Goal: Transaction & Acquisition: Purchase product/service

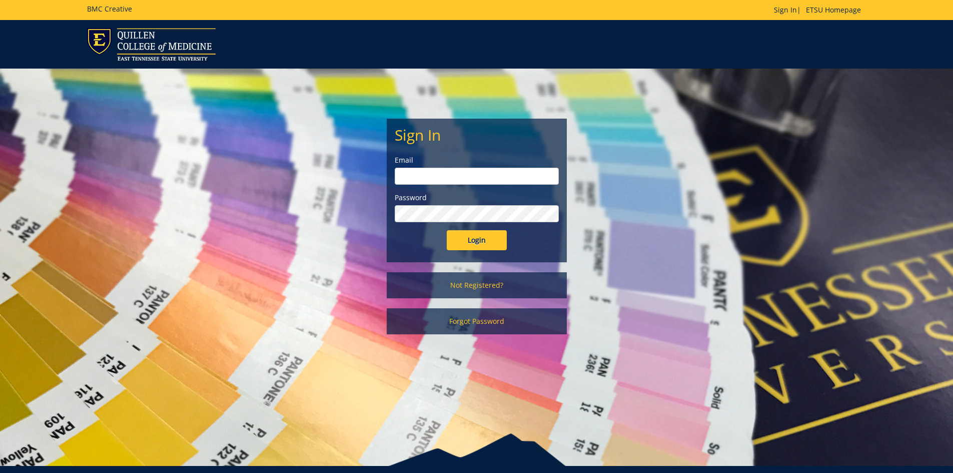
type input "[EMAIL_ADDRESS][DOMAIN_NAME]"
click at [498, 240] on input "Login" at bounding box center [477, 240] width 60 height 20
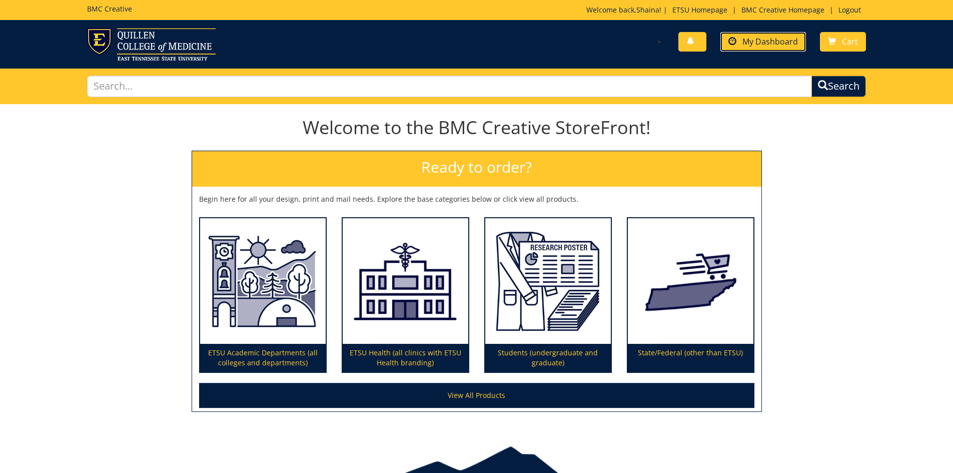
click at [778, 50] on link "My Dashboard" at bounding box center [764, 42] width 86 height 20
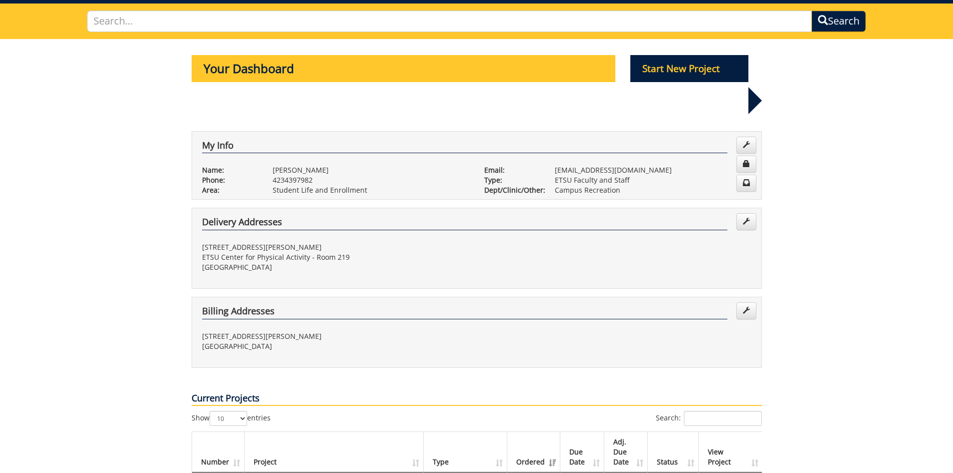
scroll to position [50, 0]
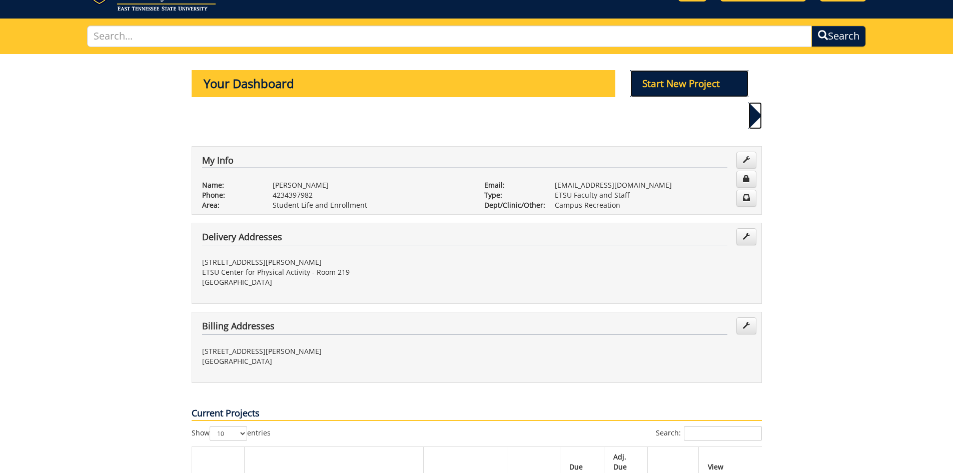
click at [698, 84] on p "Start New Project" at bounding box center [690, 83] width 118 height 27
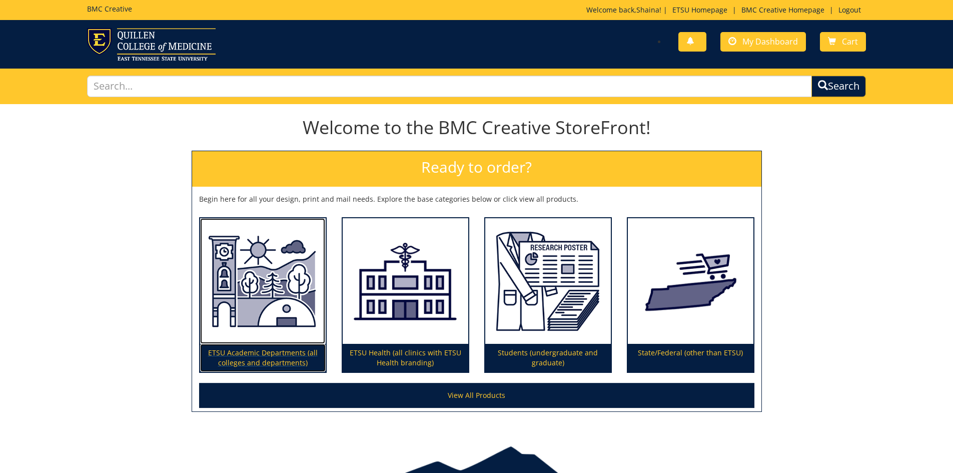
click at [260, 353] on p "ETSU Academic Departments (all colleges and departments)" at bounding box center [263, 358] width 126 height 28
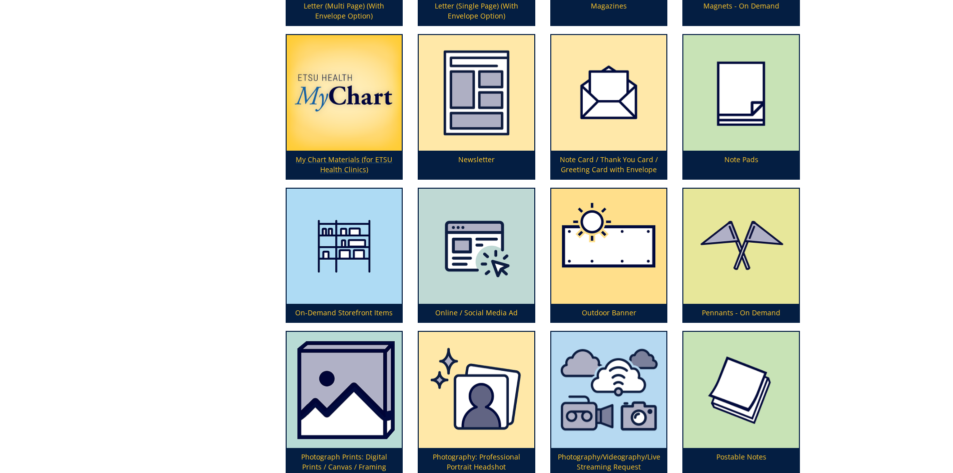
scroll to position [2352, 0]
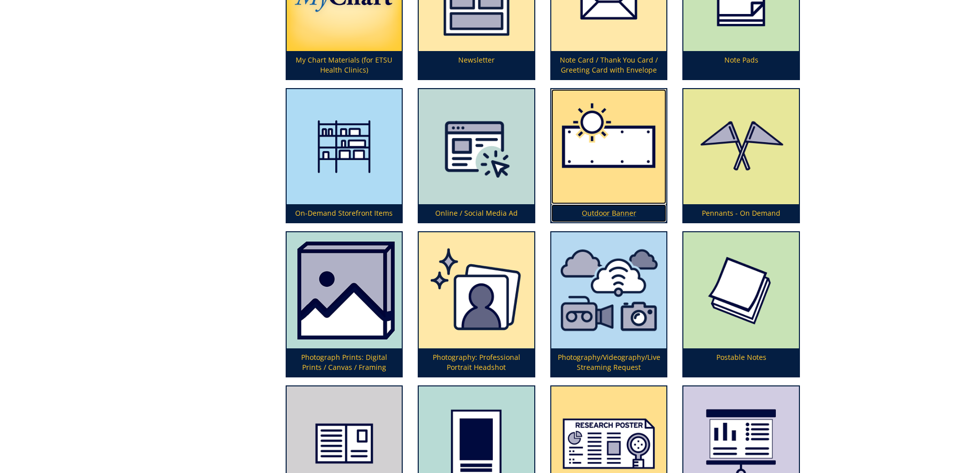
click at [615, 194] on img at bounding box center [610, 147] width 116 height 116
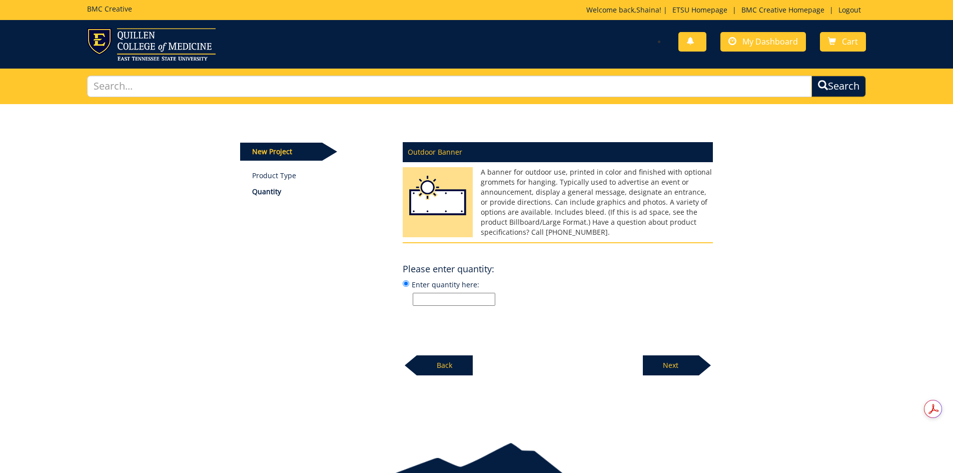
click at [459, 304] on input "Enter quantity here:" at bounding box center [454, 299] width 83 height 13
type input "1"
click at [615, 307] on div "Outdoor Banner A banner for outdoor use, printed in color and finished with opt…" at bounding box center [557, 256] width 325 height 240
click at [685, 363] on p "Next" at bounding box center [671, 365] width 56 height 20
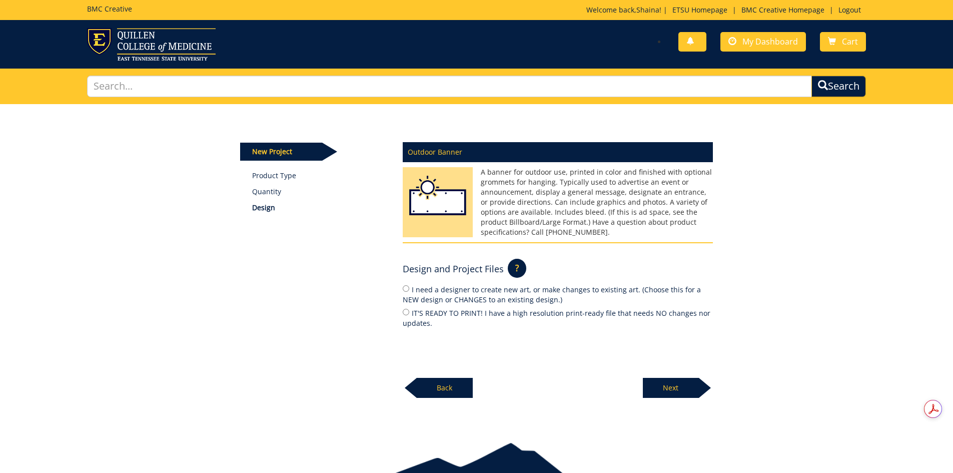
click at [438, 309] on label "IT'S READY TO PRINT! I have a high resolution print-ready file that needs NO ch…" at bounding box center [558, 317] width 310 height 21
click at [409, 309] on input "IT'S READY TO PRINT! I have a high resolution print-ready file that needs NO ch…" at bounding box center [406, 312] width 7 height 7
radio input "true"
click at [665, 386] on p "Next" at bounding box center [671, 388] width 56 height 20
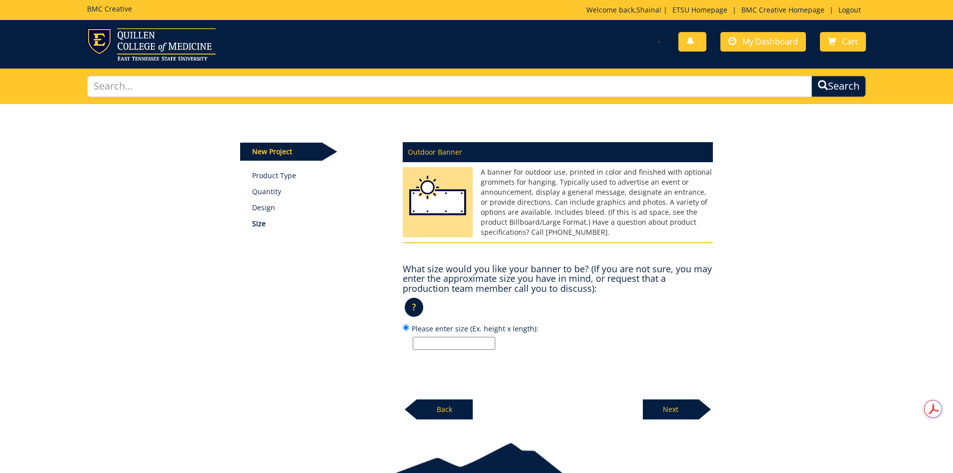
click at [436, 342] on input "Please enter size (Ex. height x length):" at bounding box center [454, 343] width 83 height 13
type input "72in x 36in"
click at [548, 367] on div "Outdoor Banner A banner for outdoor use, printed in color and finished with opt…" at bounding box center [557, 277] width 325 height 283
click at [667, 409] on p "Next" at bounding box center [671, 409] width 56 height 20
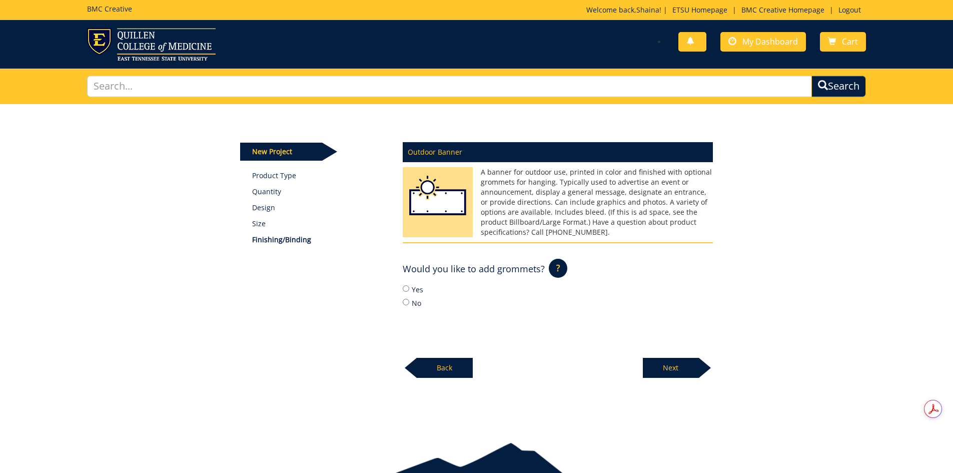
click at [418, 287] on label "Yes" at bounding box center [558, 289] width 310 height 11
click at [409, 287] on input "Yes" at bounding box center [406, 288] width 7 height 7
radio input "true"
click at [673, 361] on p "Next" at bounding box center [671, 368] width 56 height 20
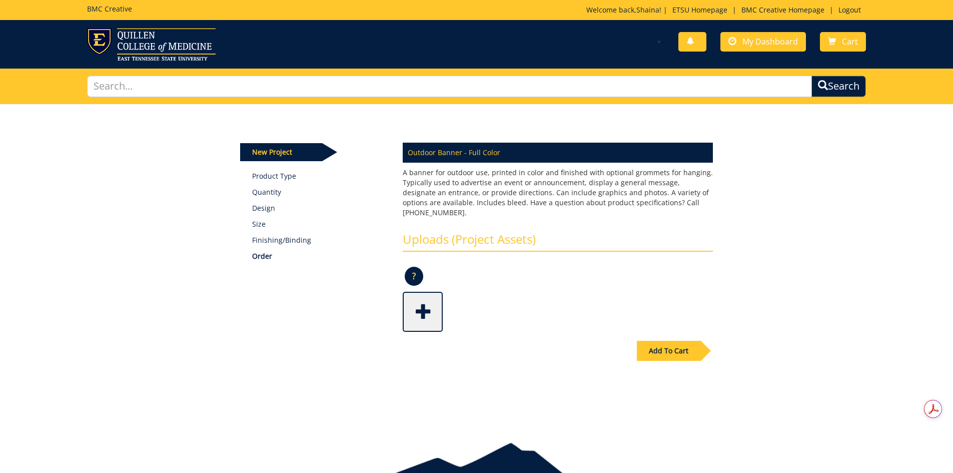
click at [424, 299] on span at bounding box center [424, 310] width 40 height 35
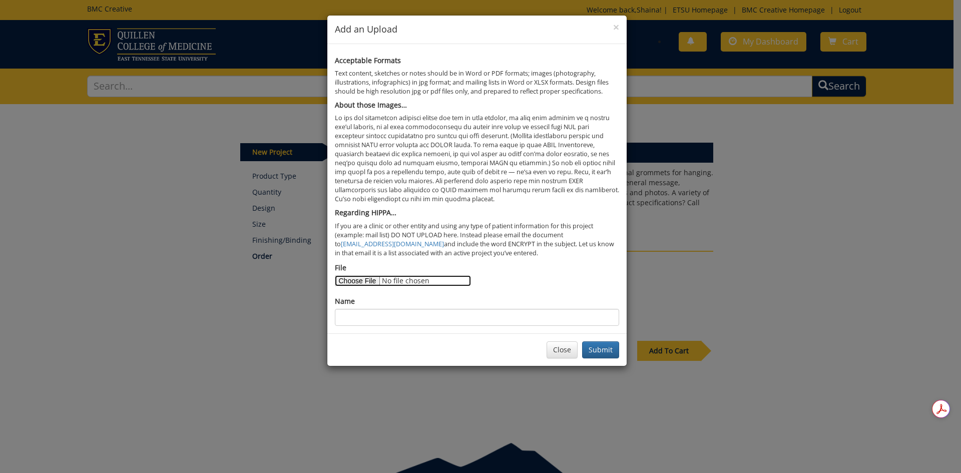
click at [348, 285] on input "File" at bounding box center [403, 280] width 136 height 11
type input "C:\fakepath\Pickleball Club Banner.pdf"
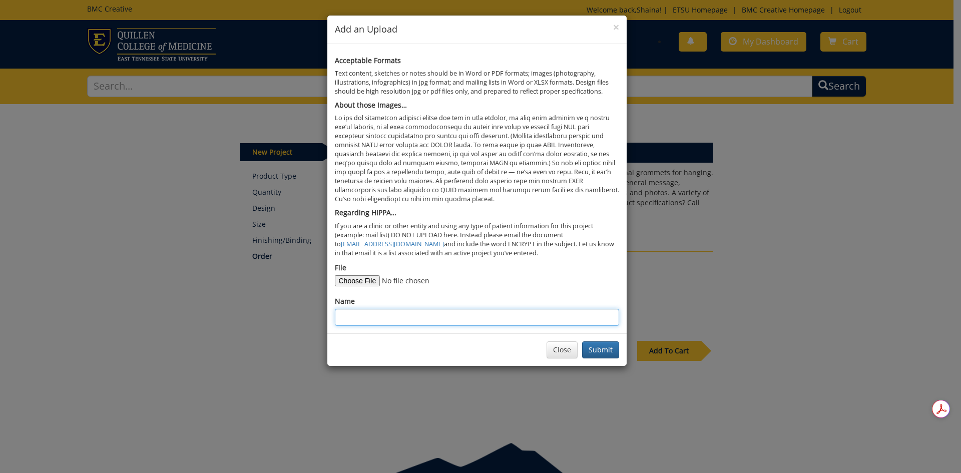
click at [381, 309] on input "Name" at bounding box center [477, 317] width 284 height 17
type input "Pickleball Club Banner"
click at [393, 337] on div "Close Submit" at bounding box center [476, 349] width 299 height 33
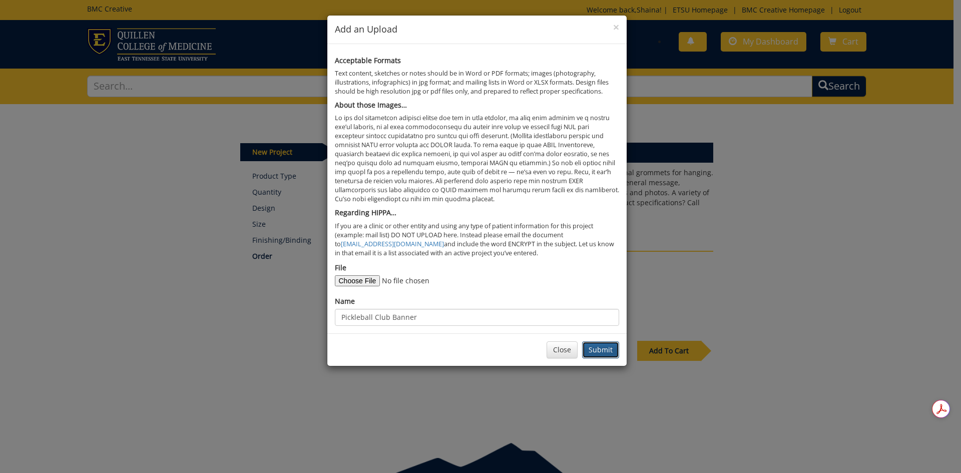
click at [597, 350] on button "Submit" at bounding box center [600, 349] width 37 height 17
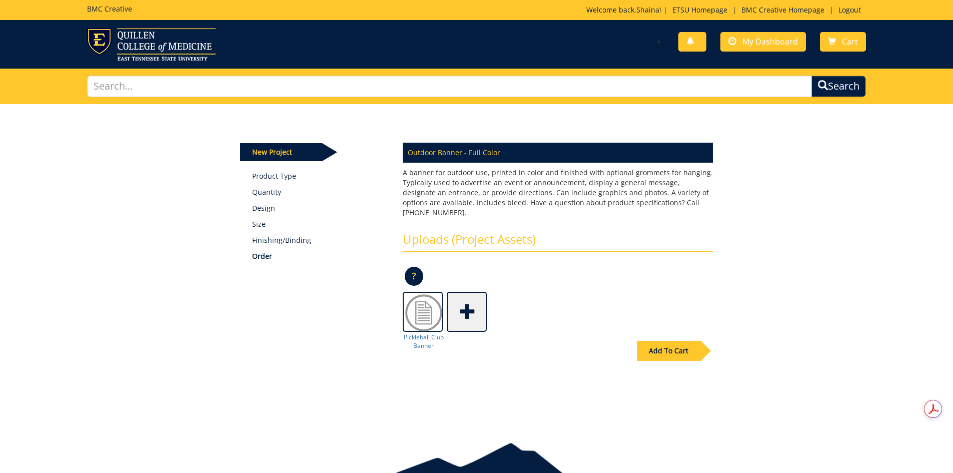
click at [681, 343] on div "Add To Cart" at bounding box center [669, 351] width 64 height 20
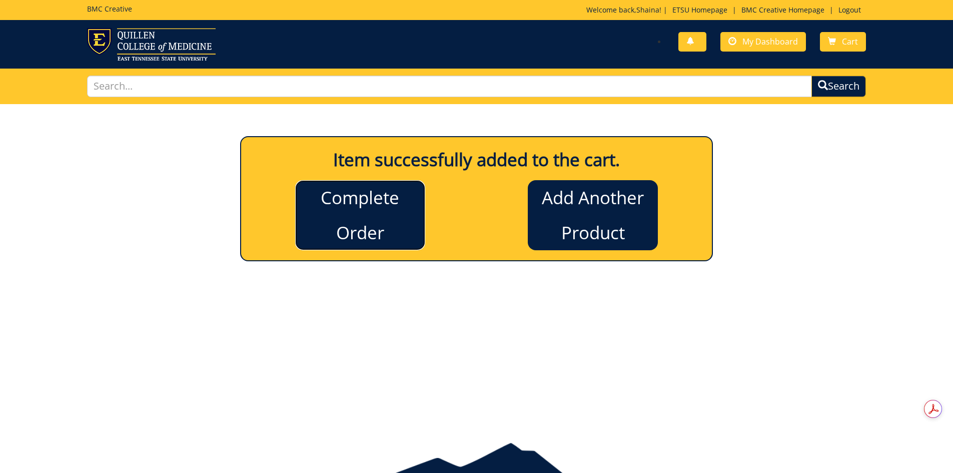
click at [369, 220] on link "Complete Order" at bounding box center [360, 215] width 130 height 70
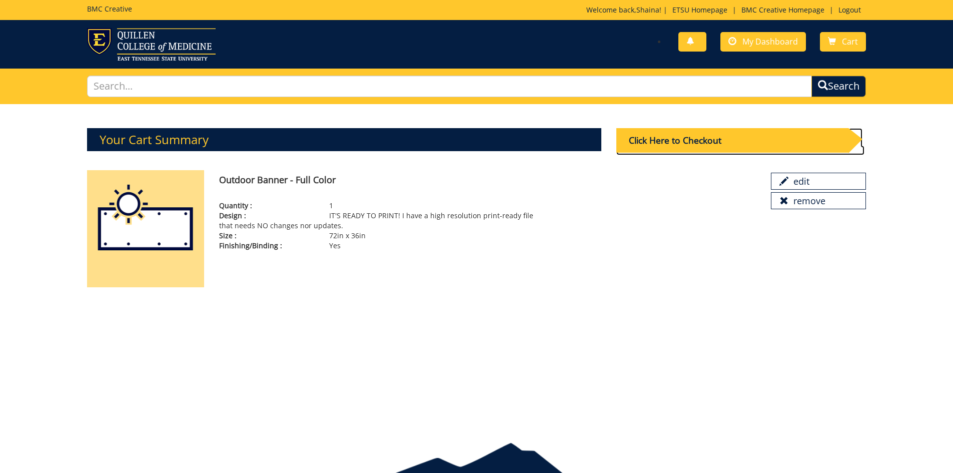
click at [755, 142] on div "Click Here to Checkout" at bounding box center [733, 140] width 232 height 25
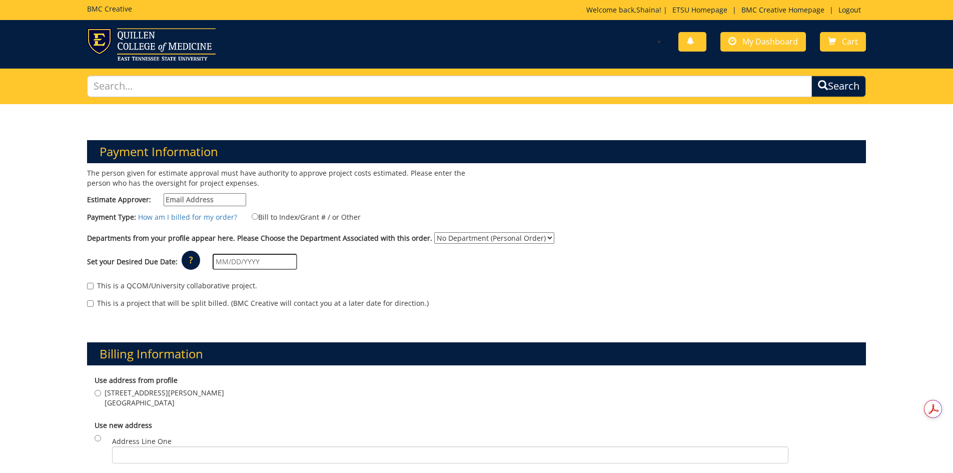
click at [219, 196] on input "Estimate Approver:" at bounding box center [205, 199] width 83 height 13
type input "reinss@etsu.edu"
click at [271, 215] on label "Bill to Index/Grant # / or Other" at bounding box center [300, 216] width 122 height 11
click at [258, 215] on input "Bill to Index/Grant # / or Other" at bounding box center [255, 216] width 7 height 7
radio input "true"
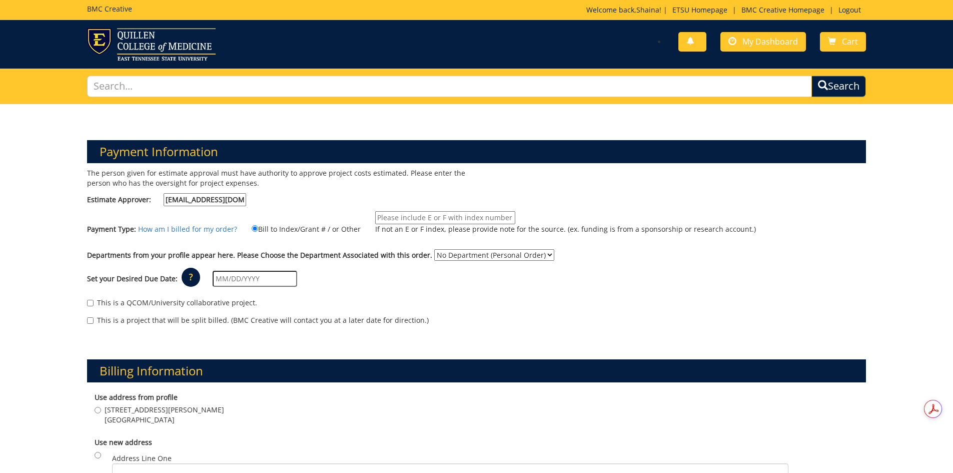
click at [419, 219] on input "If not an E or F index, please provide note for the source. (ex. funding is fro…" at bounding box center [445, 217] width 140 height 13
type input "E50904"
click at [467, 258] on select "No Department (Personal Order) Campus Recreation" at bounding box center [494, 255] width 120 height 12
select select "35"
click at [434, 249] on select "No Department (Personal Order) Campus Recreation" at bounding box center [494, 255] width 120 height 12
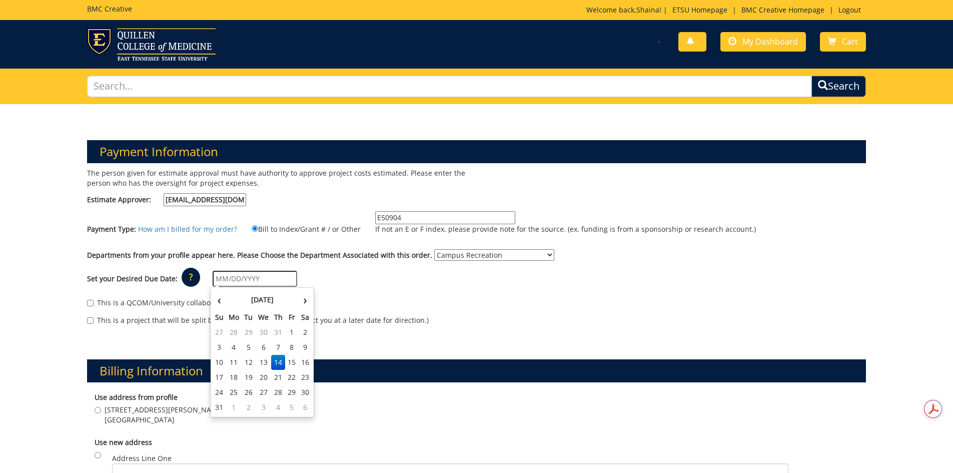
click at [265, 280] on input "text" at bounding box center [255, 279] width 85 height 16
drag, startPoint x: 230, startPoint y: 391, endPoint x: 234, endPoint y: 373, distance: 19.1
click at [230, 391] on td "25" at bounding box center [234, 392] width 16 height 15
type input "08/25/2025"
click at [313, 300] on div "This is a QCOM/University collaborative project." at bounding box center [477, 305] width 780 height 15
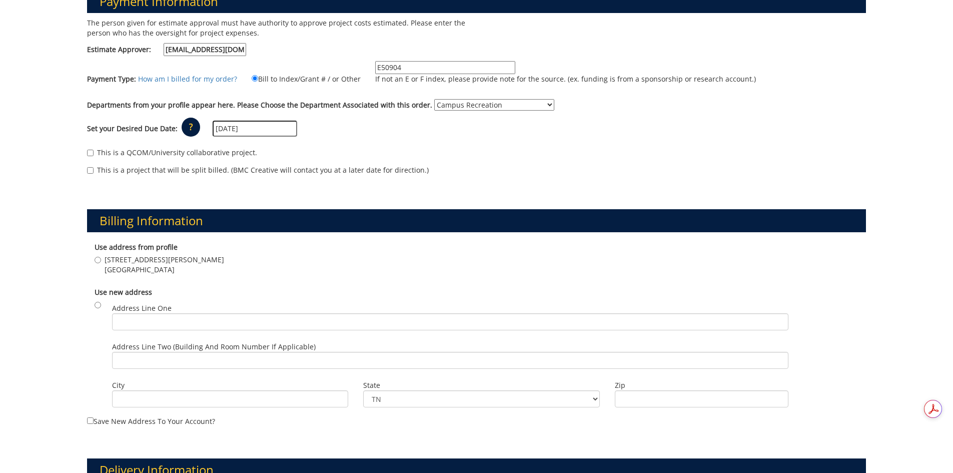
click at [130, 268] on span "Johnson City , TN 37604" at bounding box center [165, 270] width 120 height 10
click at [101, 263] on input "1244 Jack Vest Dr. Johnson City , TN 37604" at bounding box center [98, 260] width 7 height 7
radio input "true"
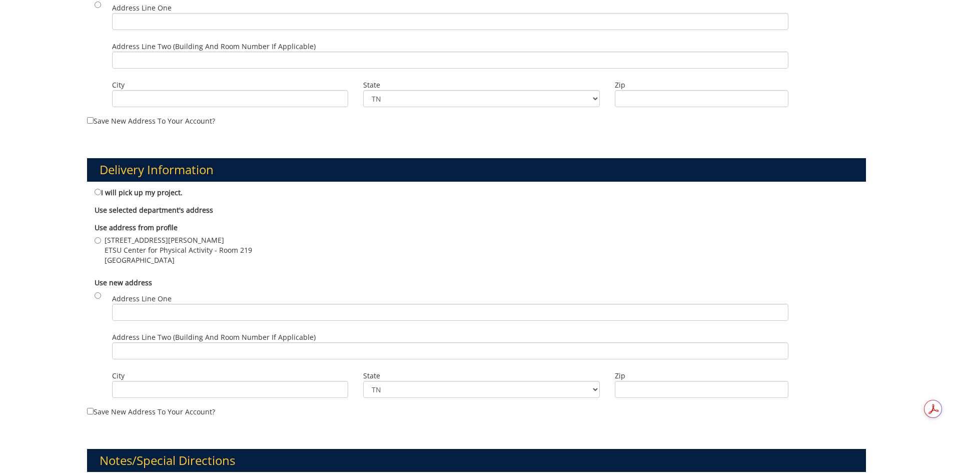
click at [140, 254] on span "ETSU Center for Physical Activity - Room 219" at bounding box center [179, 250] width 148 height 10
click at [101, 244] on input "1244 Jack Vest Dr. ETSU Center for Physical Activity - Room 219 Johnson City , …" at bounding box center [98, 240] width 7 height 7
radio input "true"
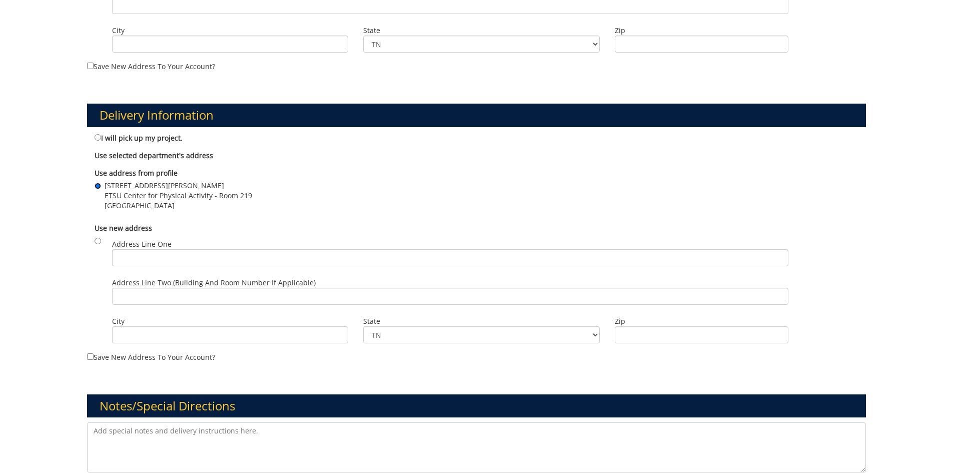
scroll to position [551, 0]
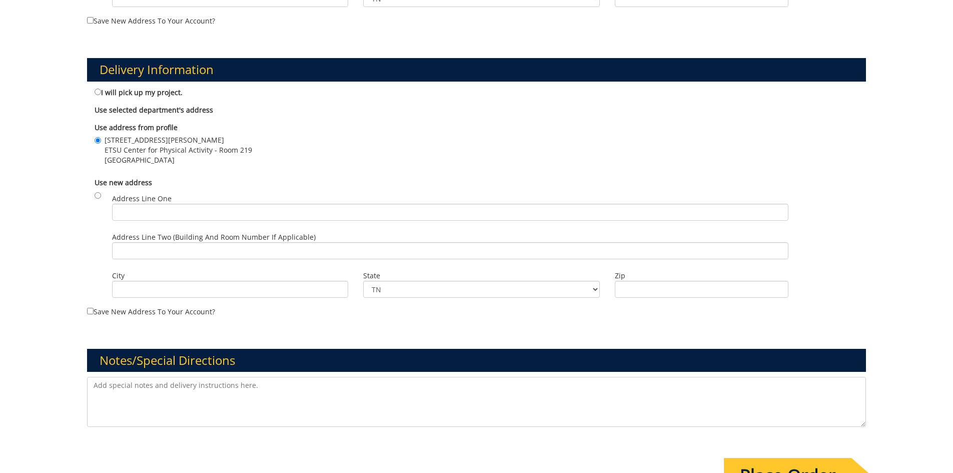
click at [195, 393] on textarea at bounding box center [477, 402] width 780 height 50
click at [128, 388] on textarea "Must have by event on August 26." at bounding box center [477, 402] width 780 height 50
type textarea "Must have in hand by event on August 26."
drag, startPoint x: 245, startPoint y: 458, endPoint x: 262, endPoint y: 442, distance: 23.0
click at [246, 457] on div "Payment Information The person given for estimate approval must have authority …" at bounding box center [477, 51] width 795 height 970
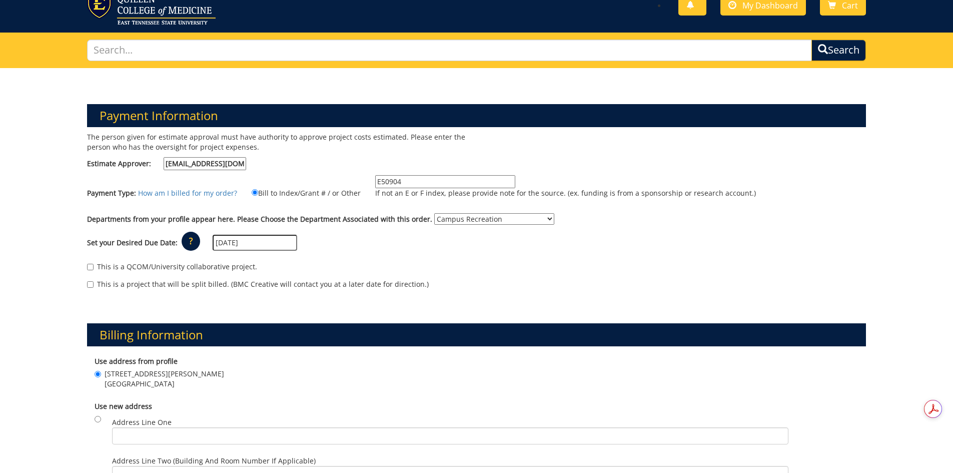
scroll to position [0, 0]
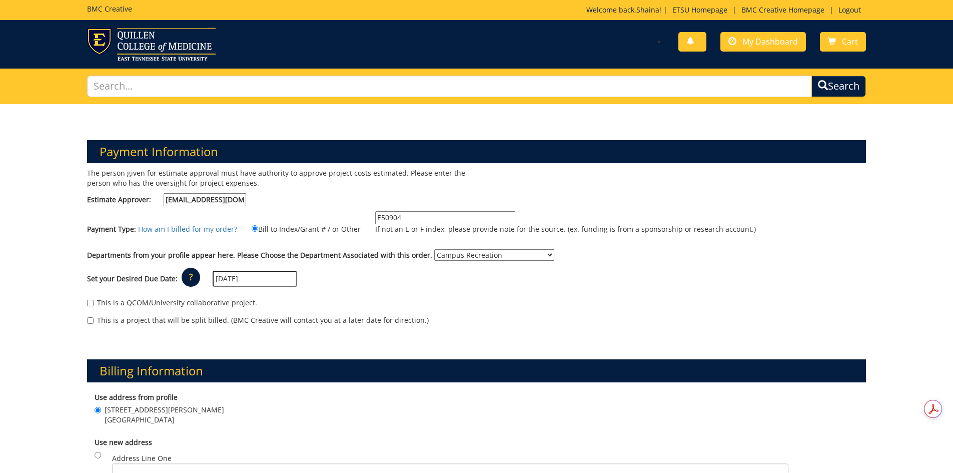
click at [228, 274] on input "08/25/2025" at bounding box center [255, 279] width 85 height 16
click at [296, 378] on td "22" at bounding box center [292, 377] width 14 height 15
type input "[DATE]"
click at [383, 298] on div "This is a QCOM/University collaborative project." at bounding box center [477, 305] width 780 height 15
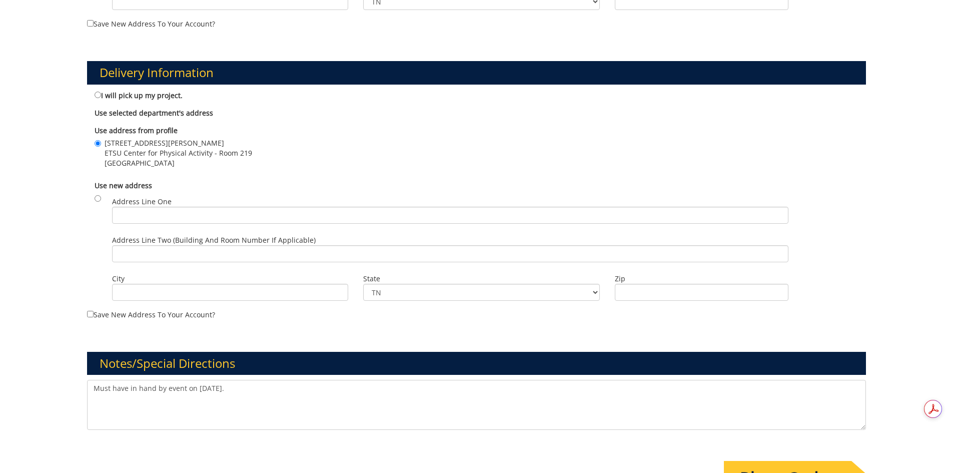
scroll to position [701, 0]
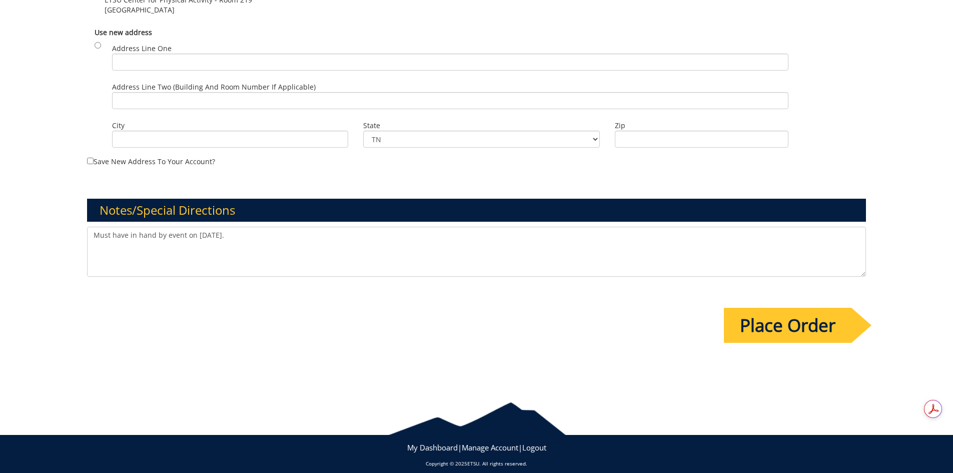
click at [770, 318] on input "Place Order" at bounding box center [788, 325] width 128 height 35
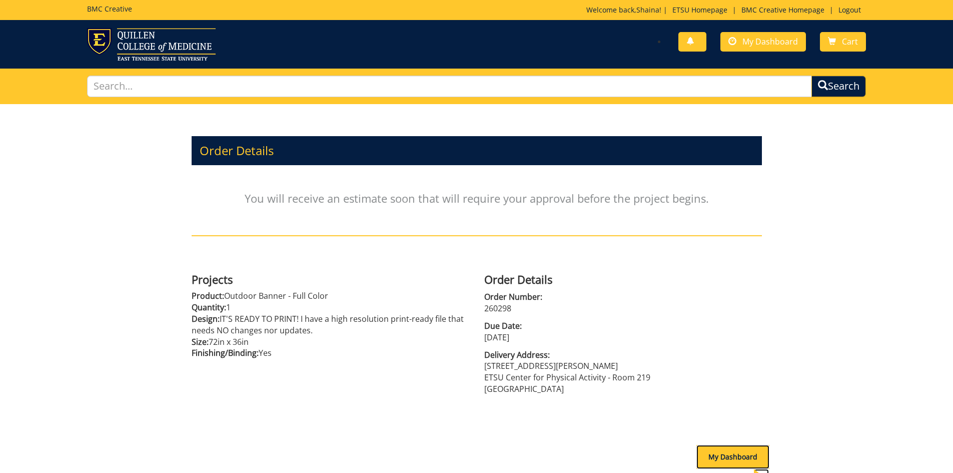
click at [725, 459] on div "My Dashboard" at bounding box center [733, 457] width 73 height 24
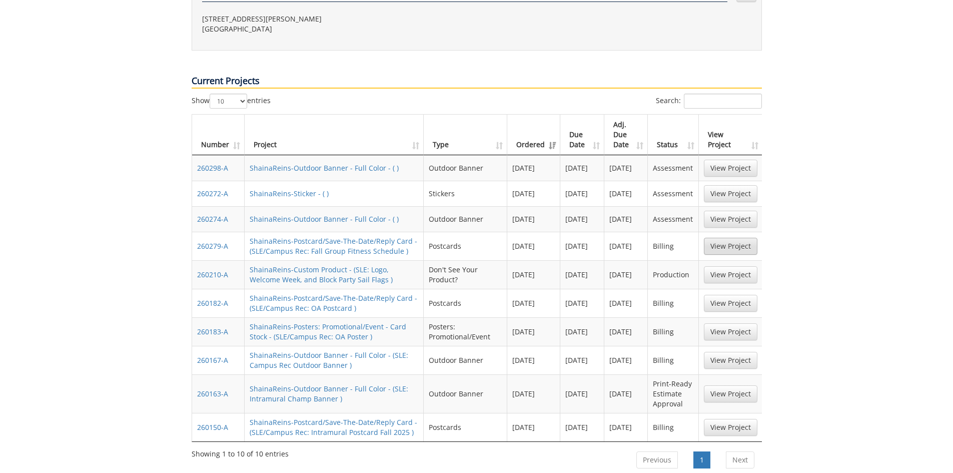
scroll to position [400, 0]
